Goal: Check status: Check status

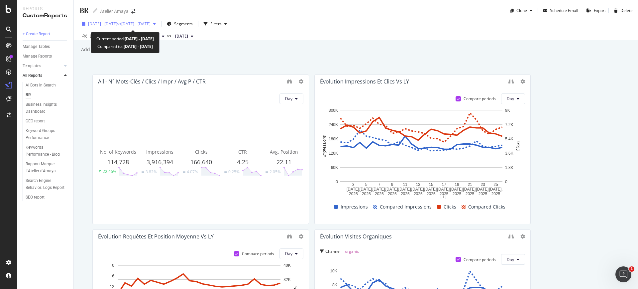
drag, startPoint x: 165, startPoint y: 20, endPoint x: 147, endPoint y: 22, distance: 18.4
click at [147, 22] on span "vs 2025 Jun. 5th - Jun. 30th" at bounding box center [133, 24] width 33 height 6
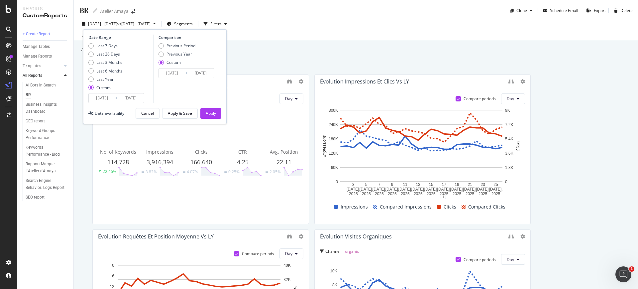
click at [104, 99] on input "2025/07/01" at bounding box center [102, 97] width 27 height 9
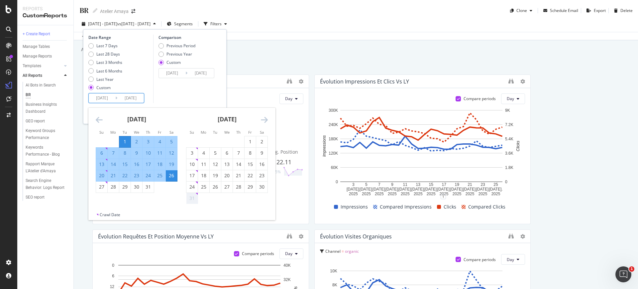
click at [195, 195] on div "31" at bounding box center [192, 198] width 11 height 7
click at [261, 121] on icon "Move forward to switch to the next month." at bounding box center [264, 120] width 7 height 8
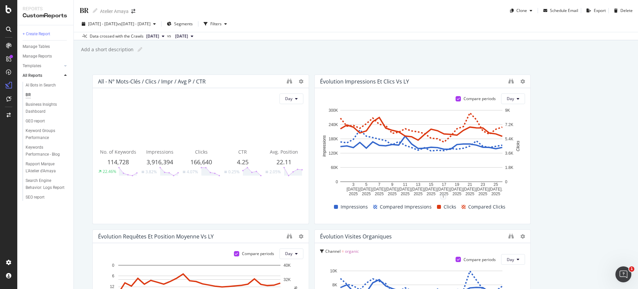
click at [292, 27] on div "2025 Jul. 1st - Jul. 26th vs 2025 Jun. 5th - Jun. 30th Segments Filters" at bounding box center [356, 25] width 565 height 13
